Goal: Transaction & Acquisition: Download file/media

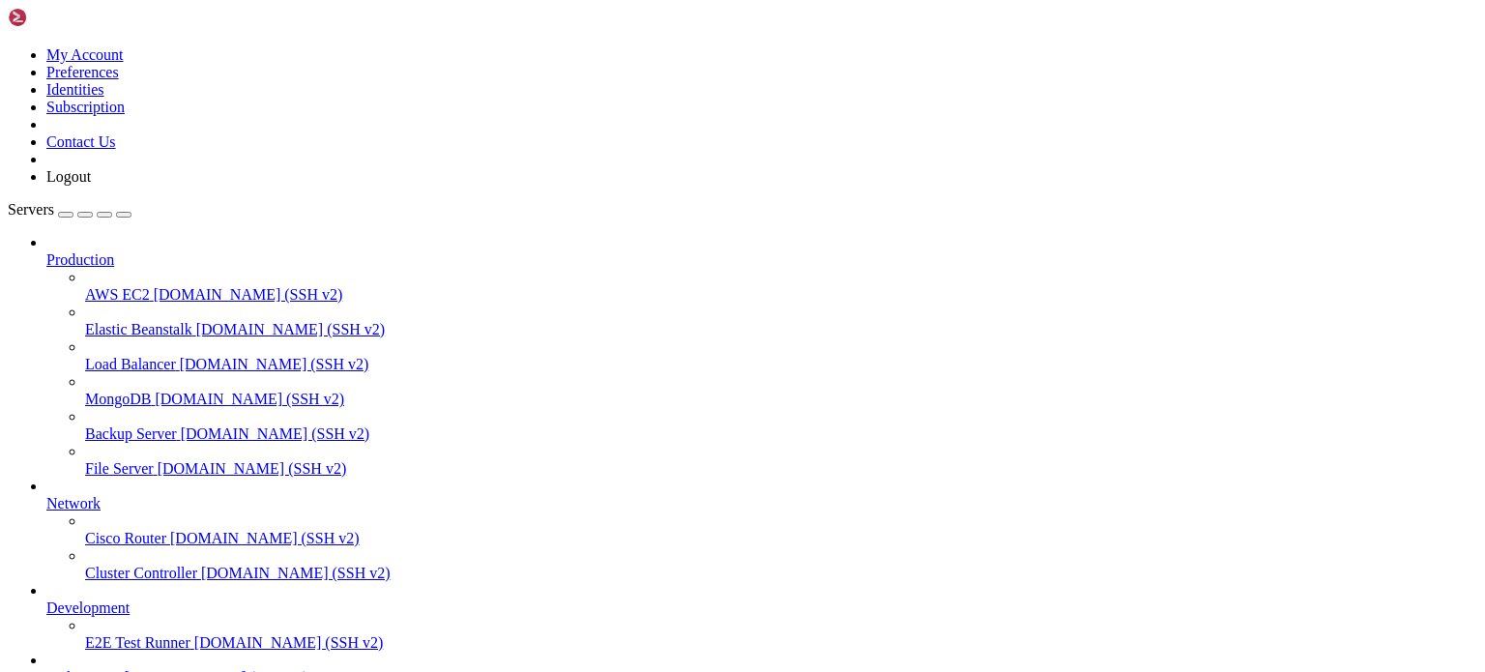
scroll to position [107, 0]
click at [119, 669] on span "Perbotinana" at bounding box center [82, 677] width 73 height 16
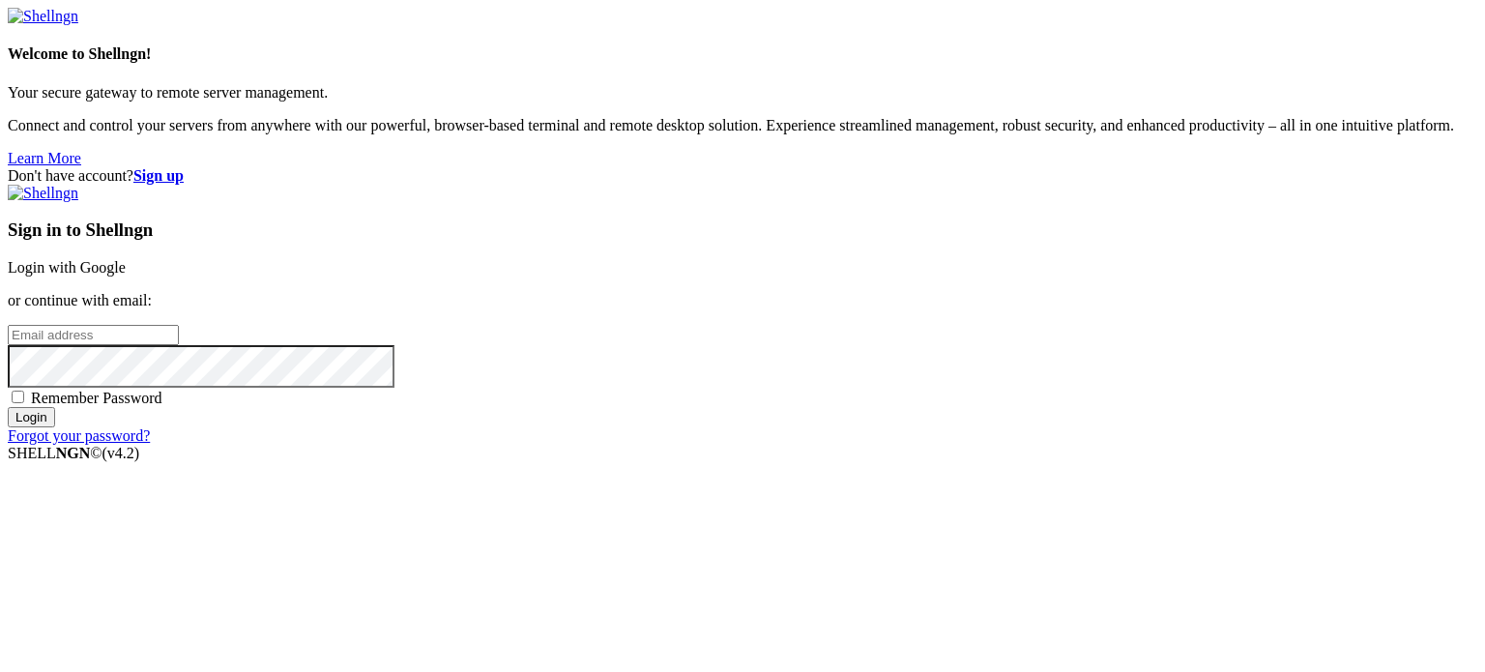
click at [126, 259] on link "Login with Google" at bounding box center [67, 267] width 118 height 16
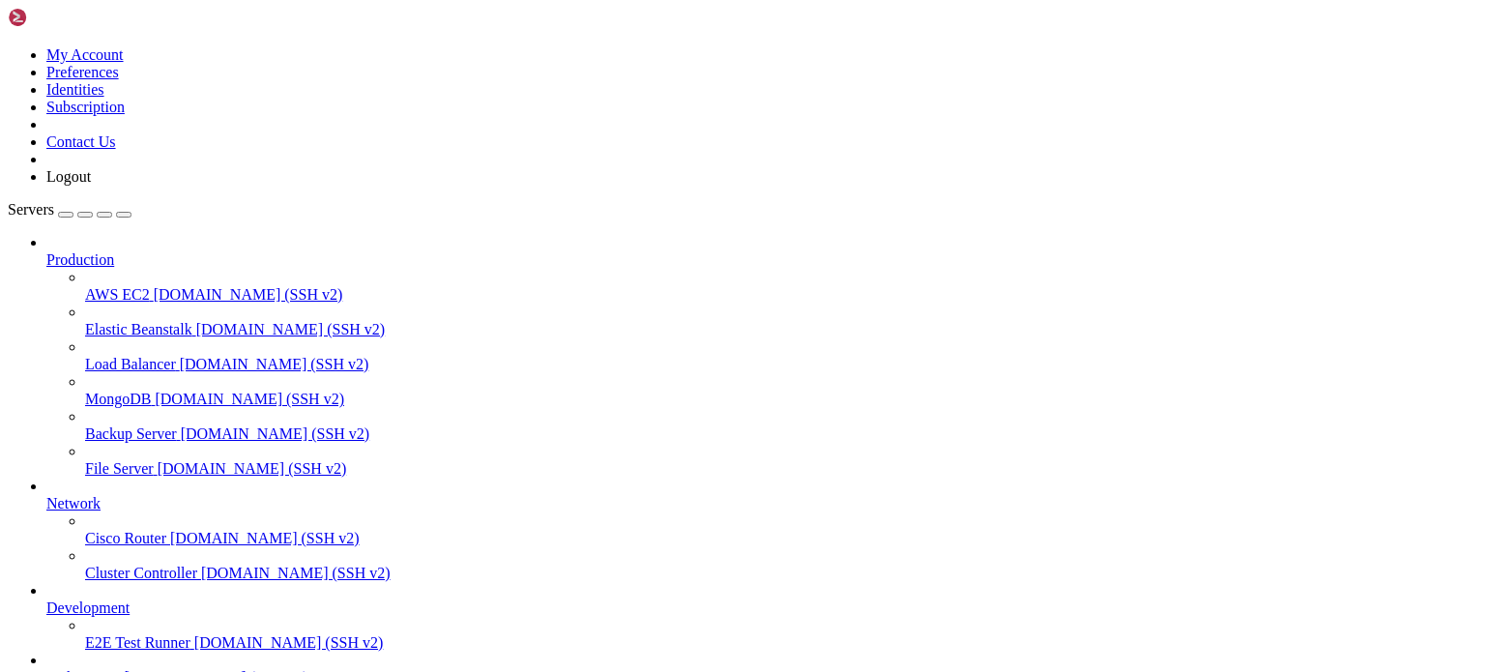
scroll to position [107, 0]
click at [99, 669] on span "Perbotinana" at bounding box center [82, 677] width 73 height 16
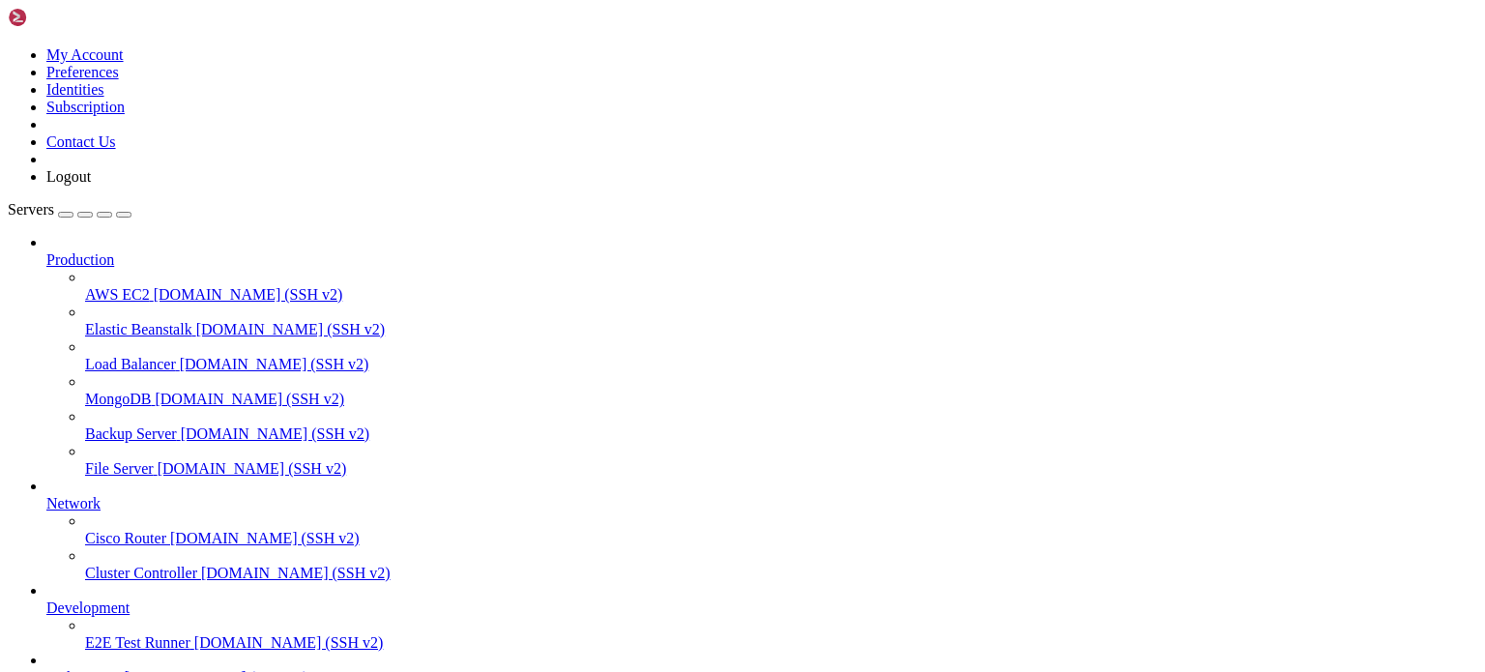
scroll to position [85, 0]
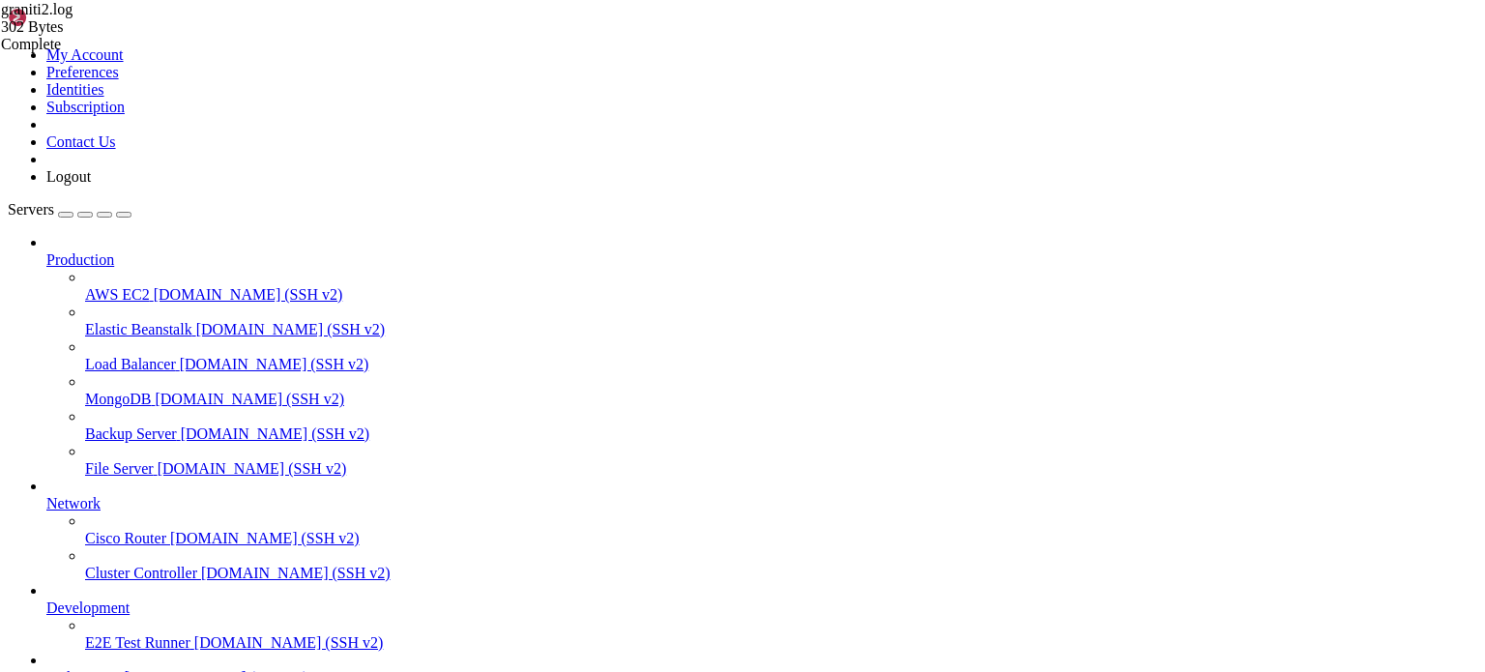
click at [98, 669] on span "Perbotinana" at bounding box center [82, 677] width 73 height 16
drag, startPoint x: 62, startPoint y: 2189, endPoint x: 18, endPoint y: 2023, distance: 171.0
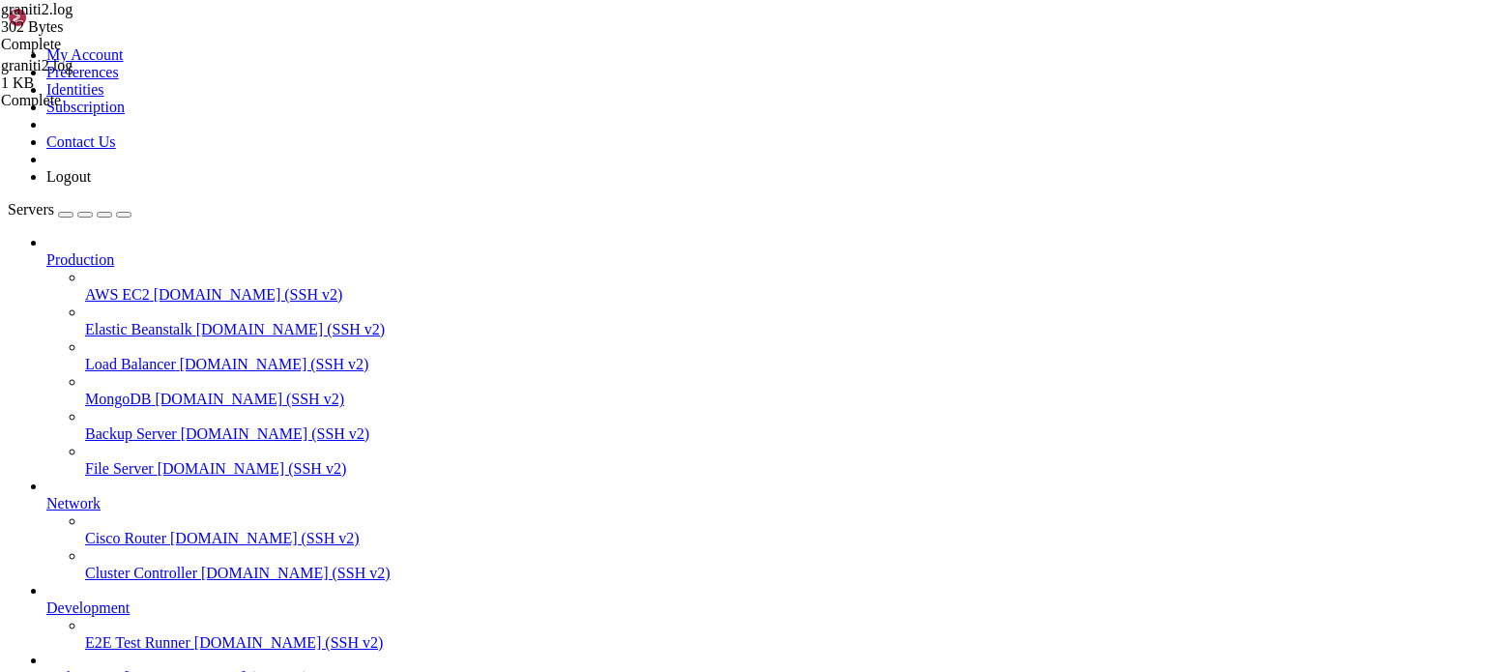
type input "/root/BOTI3"
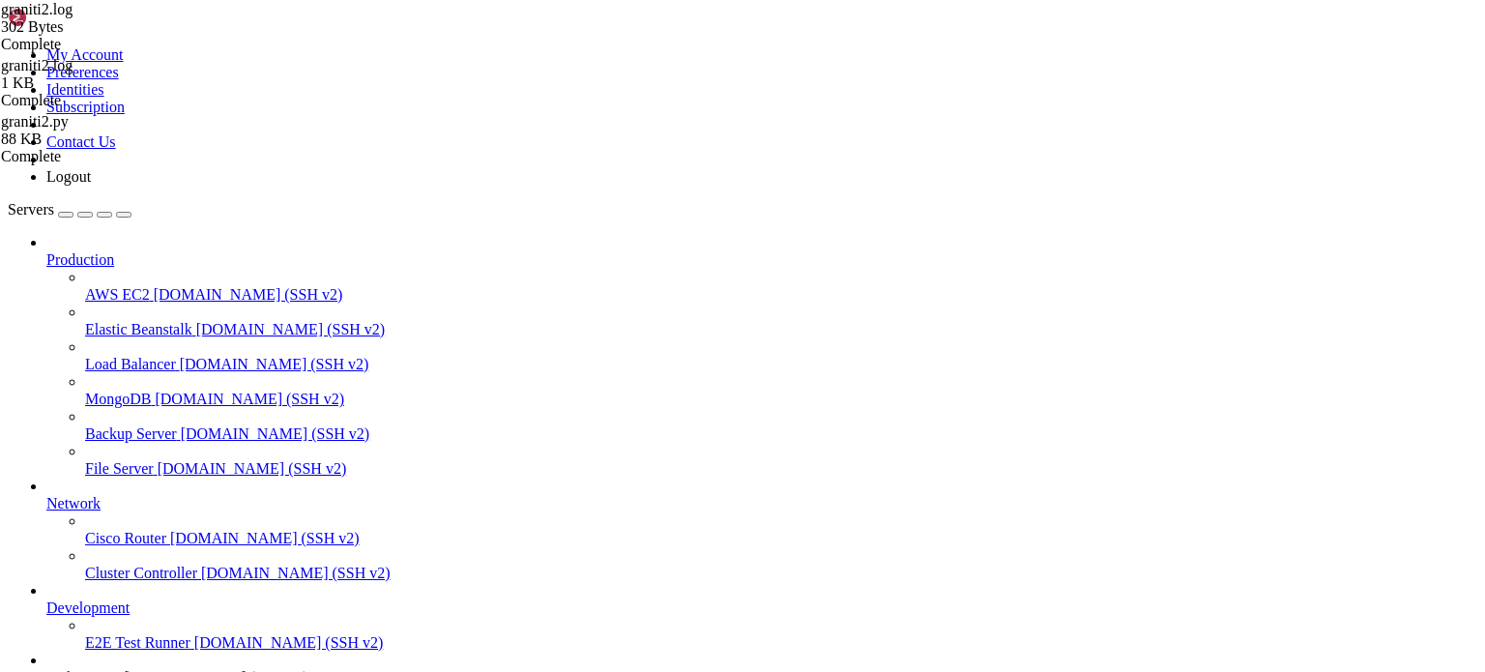
click at [124, 669] on span "[TECHNICAL_ID] (SSH v2)" at bounding box center [216, 677] width 184 height 16
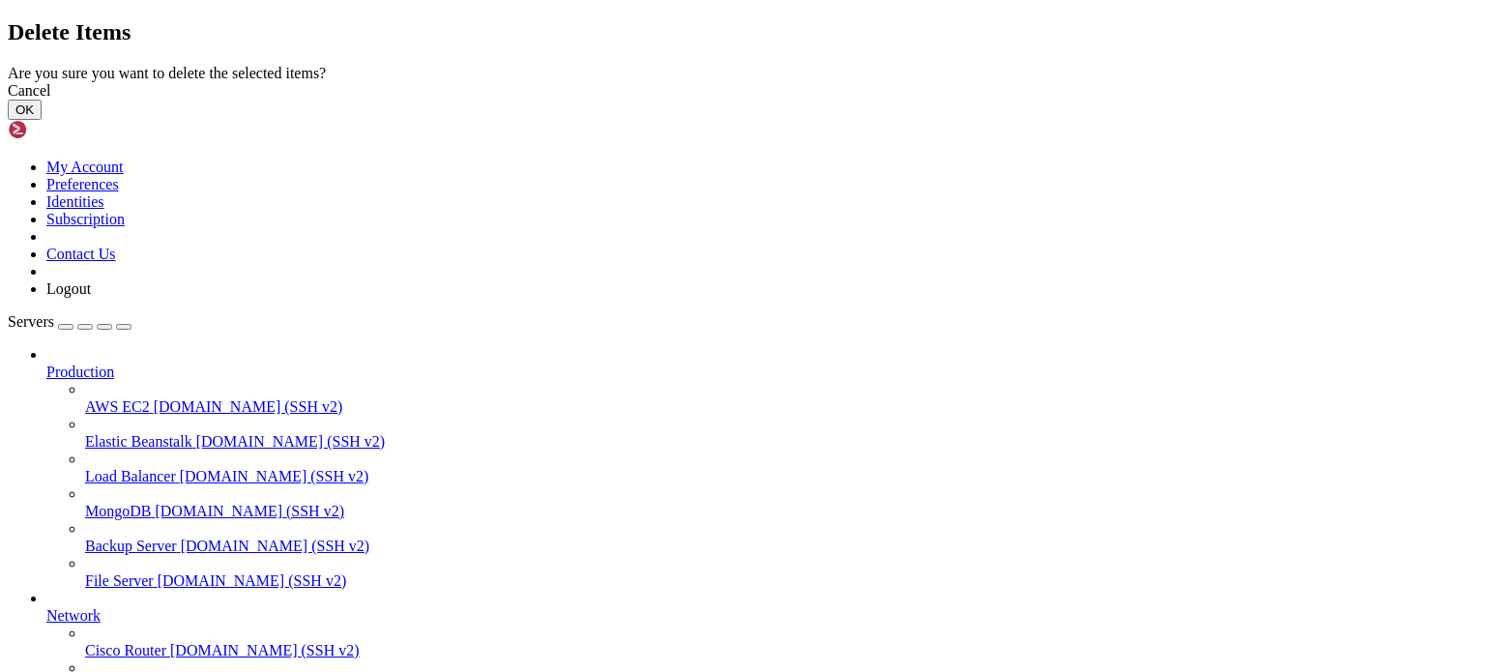
click at [42, 120] on button "OK" at bounding box center [25, 110] width 34 height 20
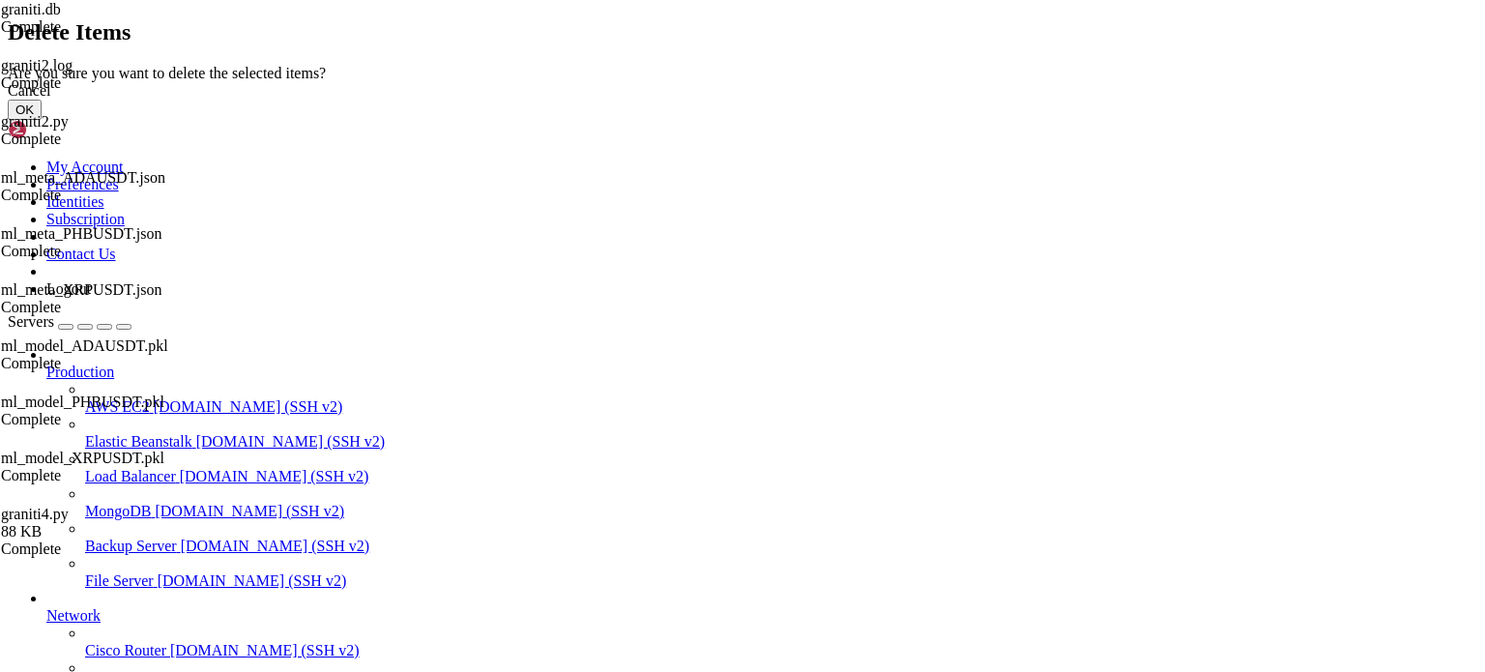
click at [42, 120] on button "OK" at bounding box center [25, 110] width 34 height 20
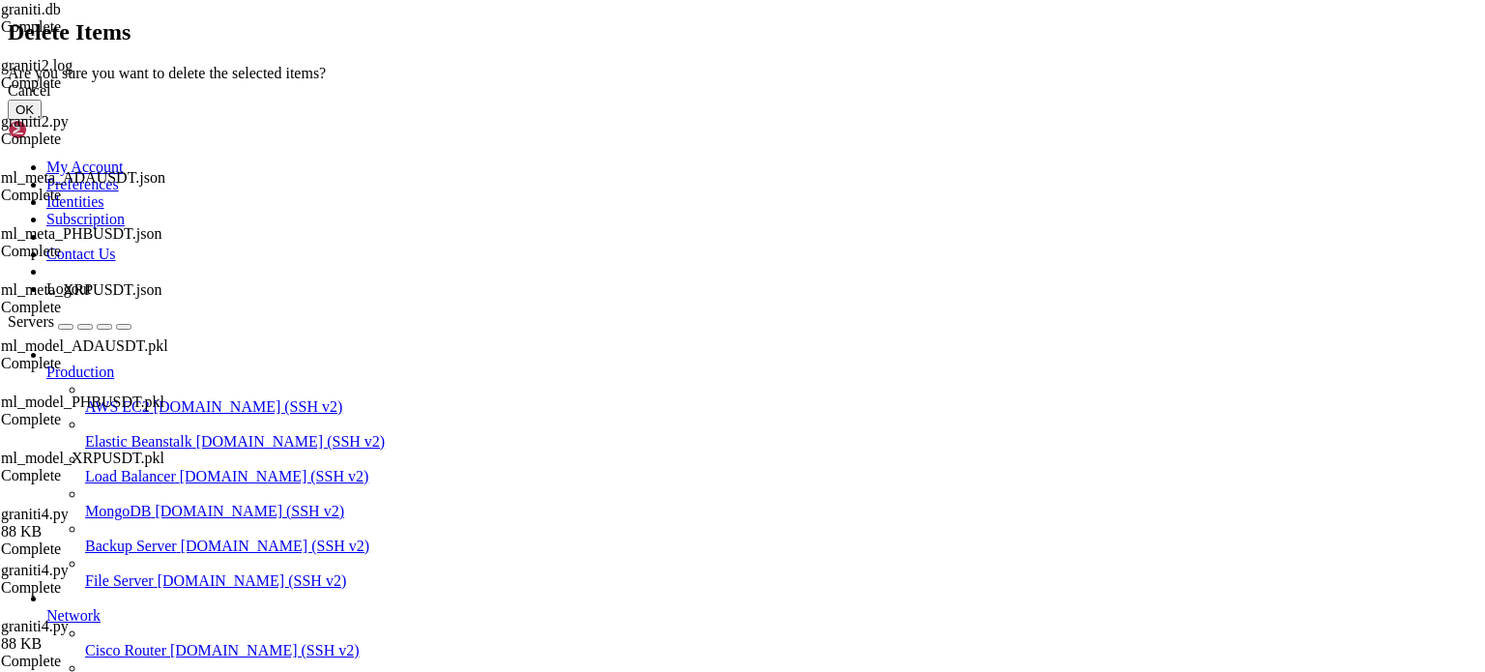
click at [42, 120] on button "OK" at bounding box center [25, 110] width 34 height 20
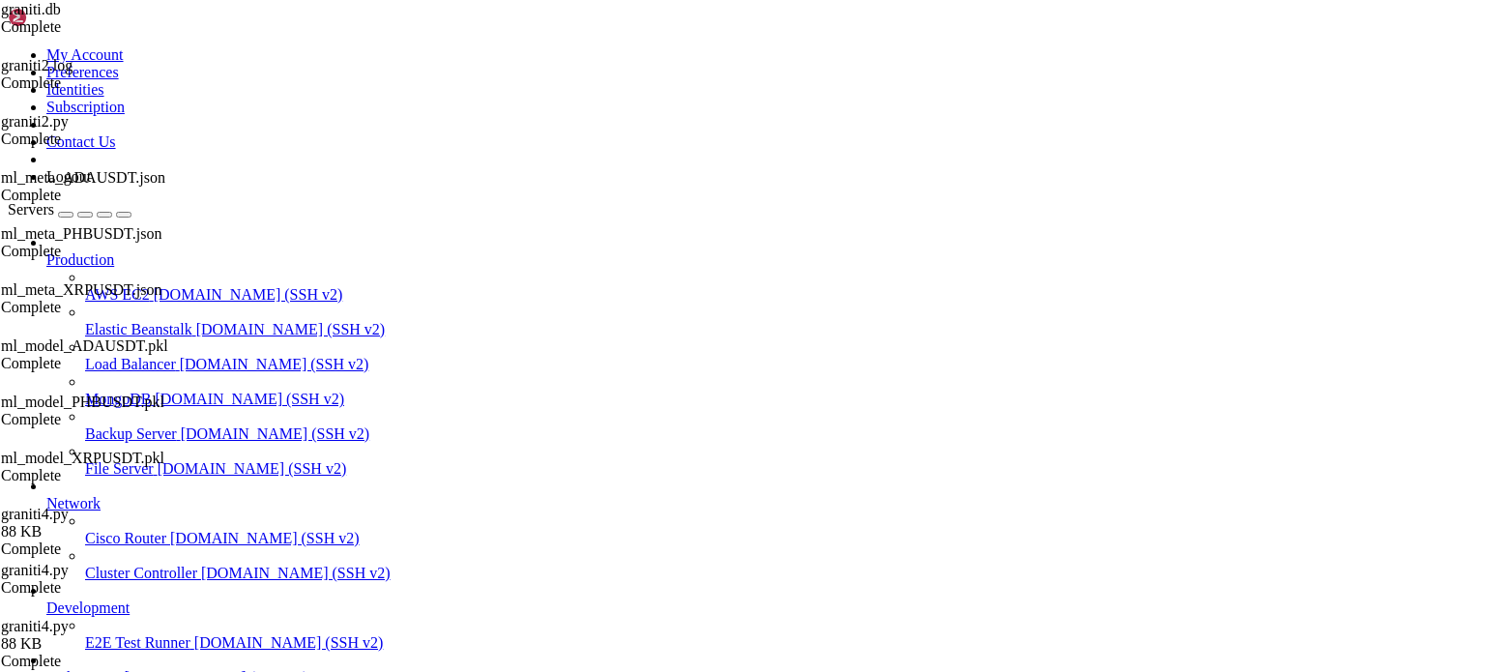
drag, startPoint x: 374, startPoint y: 1168, endPoint x: 342, endPoint y: 1161, distance: 32.8
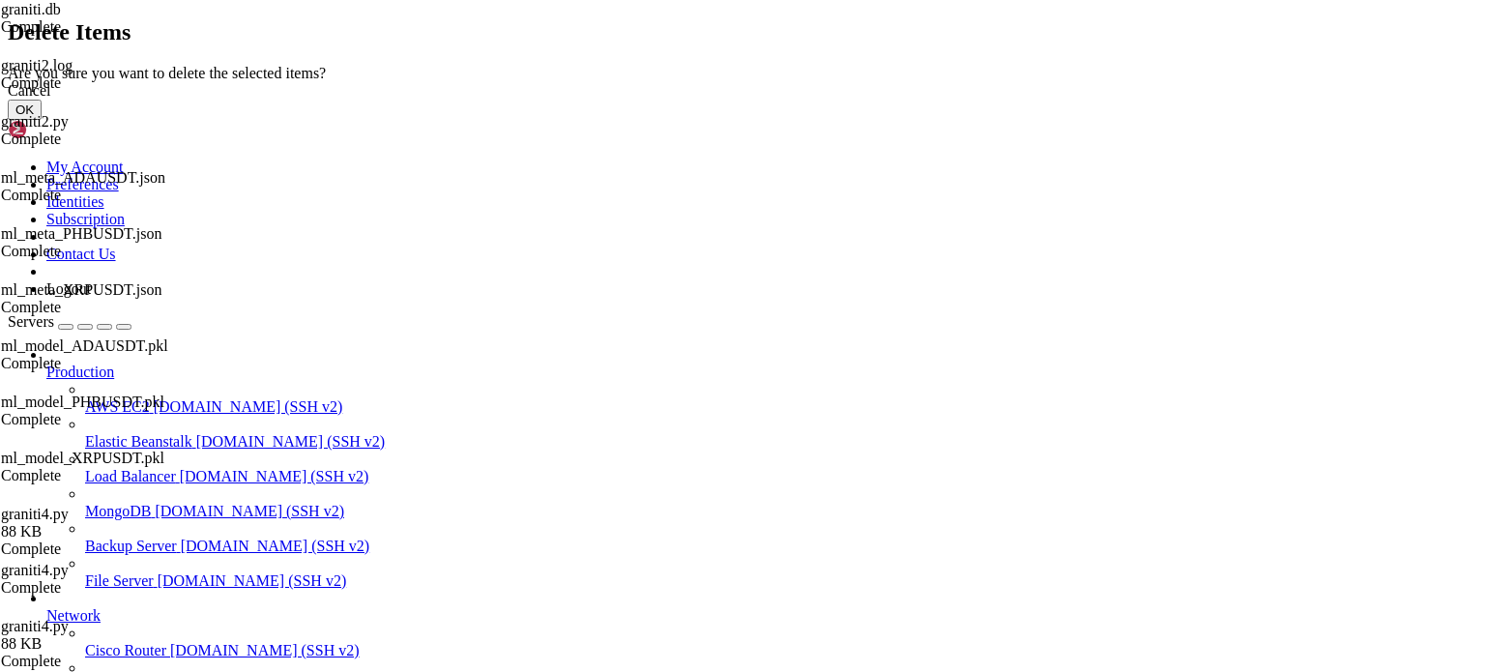
click at [42, 120] on button "OK" at bounding box center [25, 110] width 34 height 20
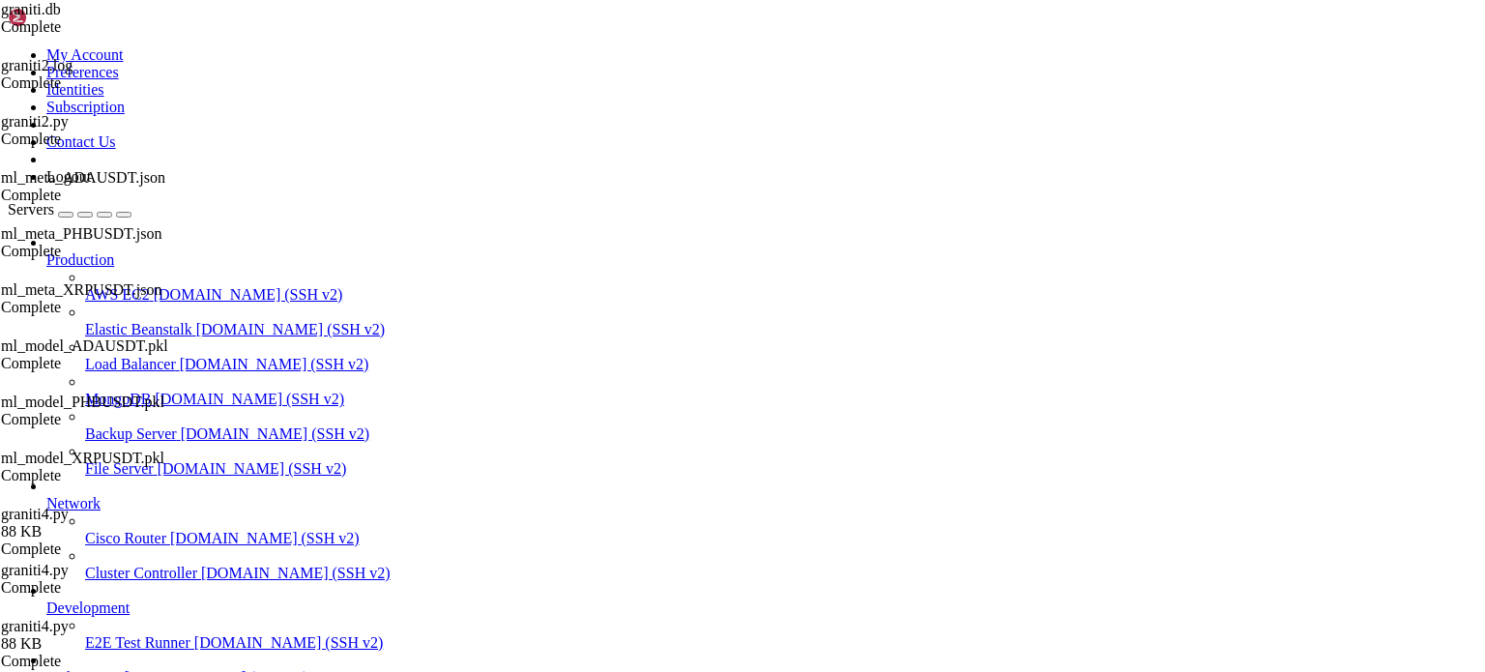
type input "/root/BOTI3"
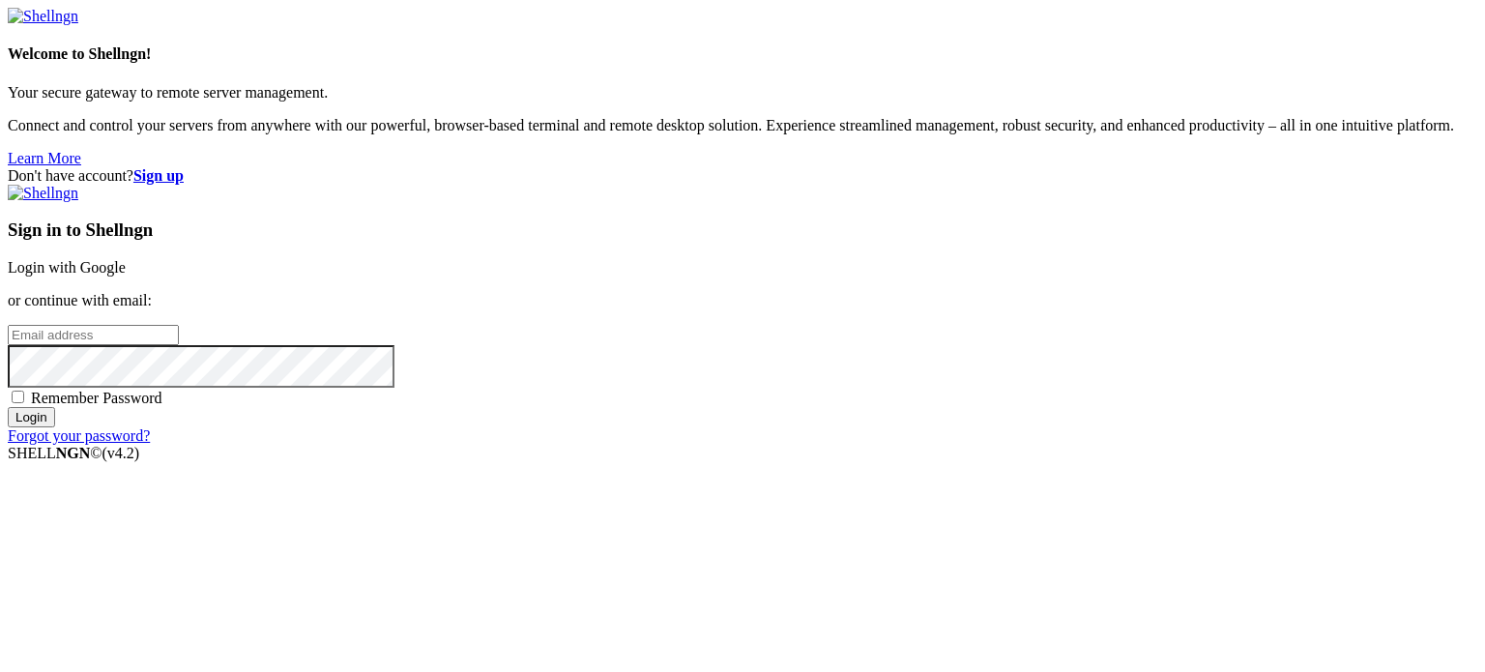
click at [126, 259] on link "Login with Google" at bounding box center [67, 267] width 118 height 16
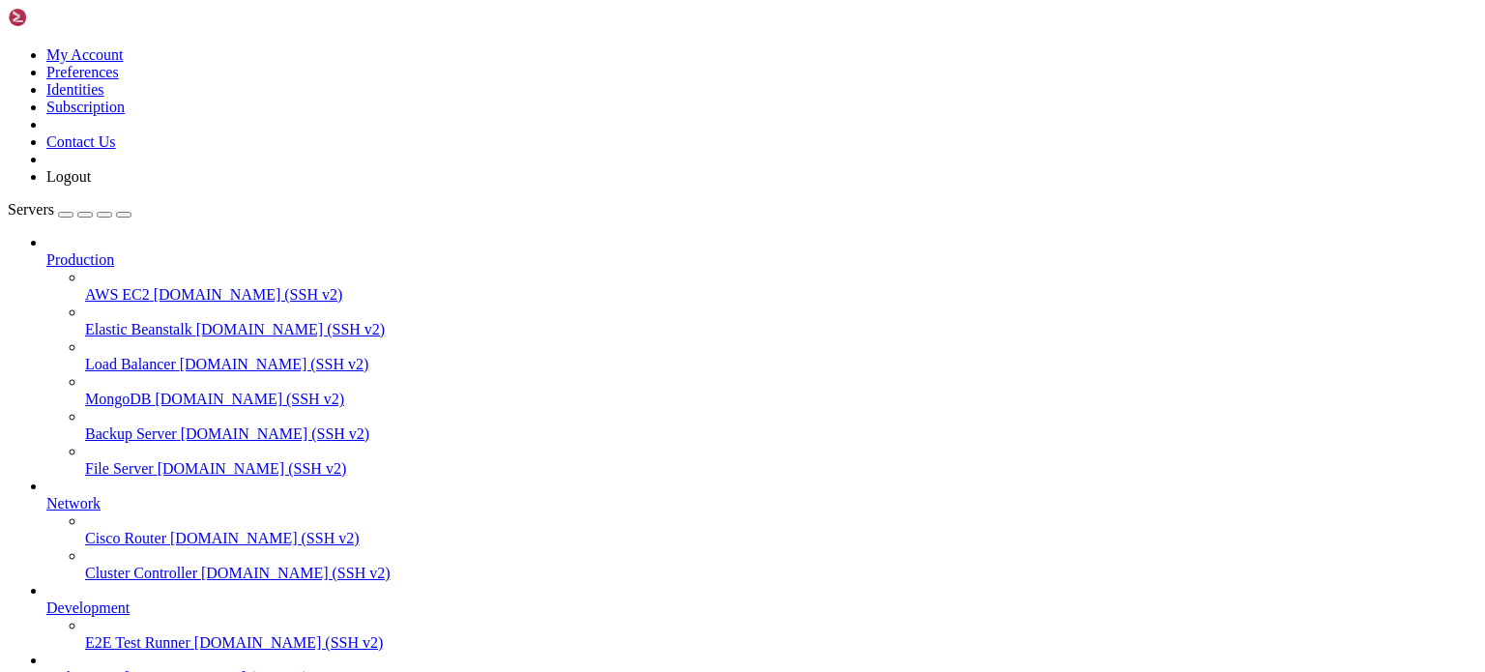
scroll to position [107, 0]
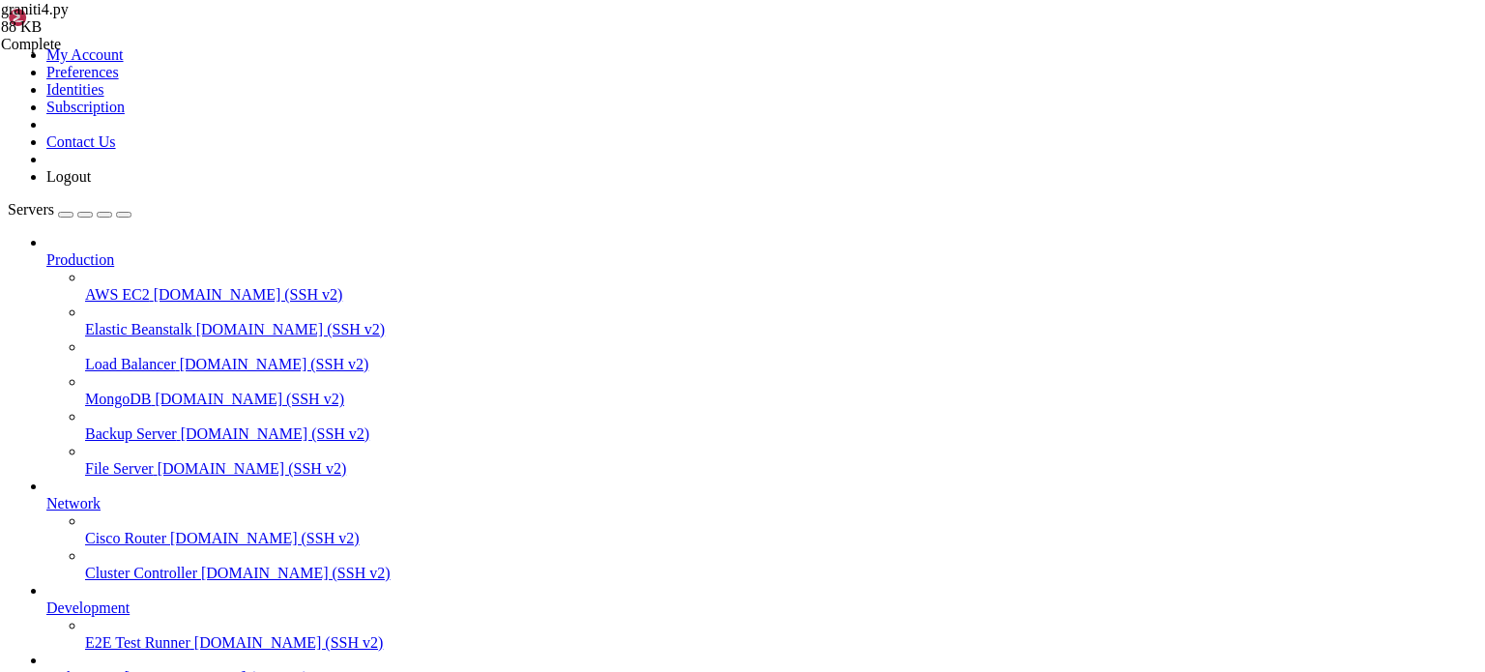
type input "/root"
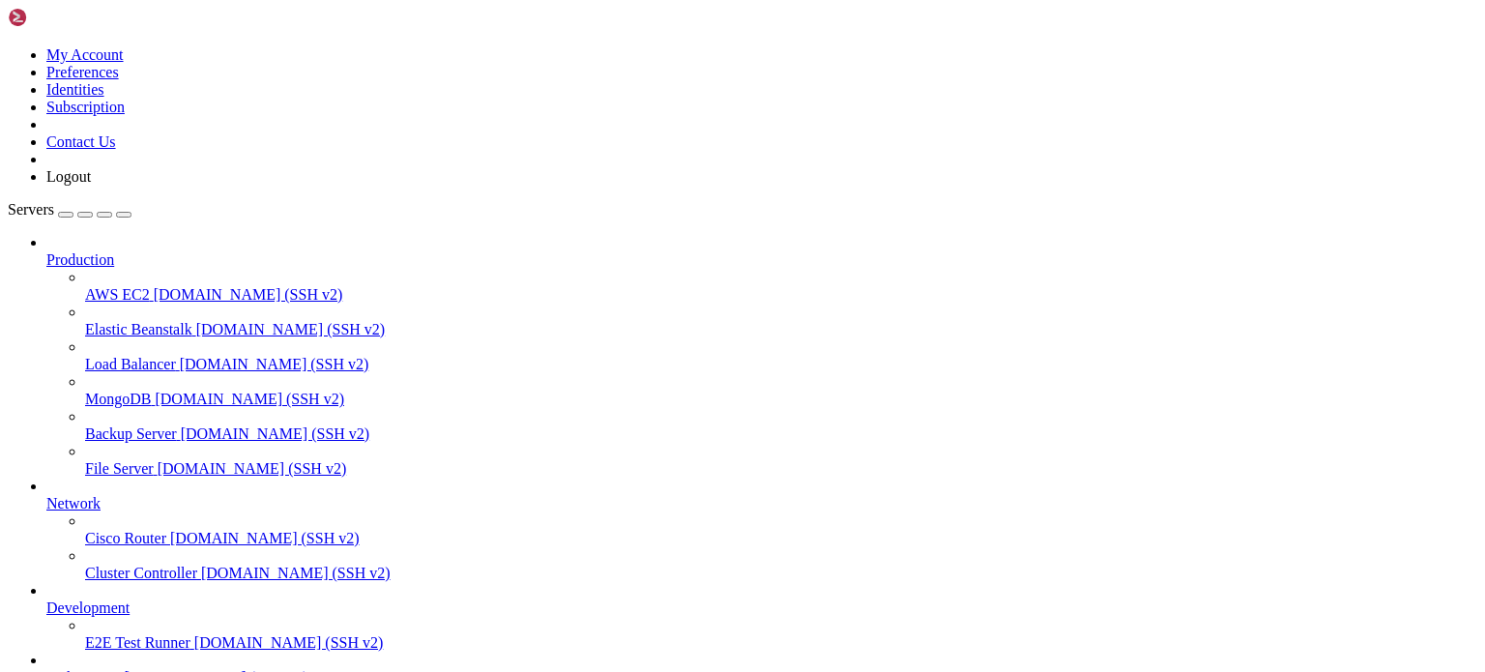
scroll to position [99, 0]
